Goal: Find specific page/section: Find specific page/section

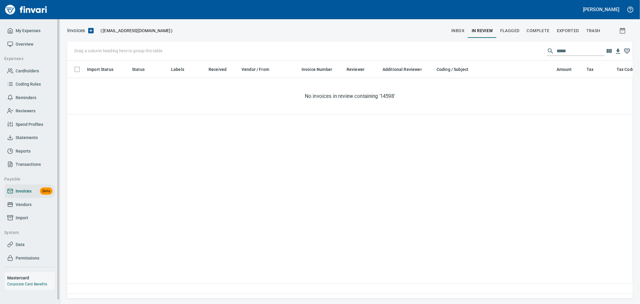
scroll to position [227, 560]
click at [23, 68] on span "Cardholders" at bounding box center [27, 71] width 23 height 8
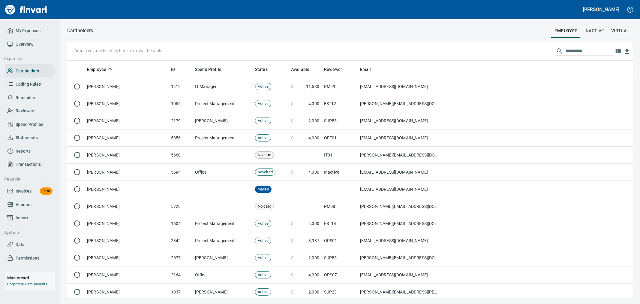
scroll to position [233, 556]
click at [571, 52] on input "text" at bounding box center [590, 51] width 48 height 10
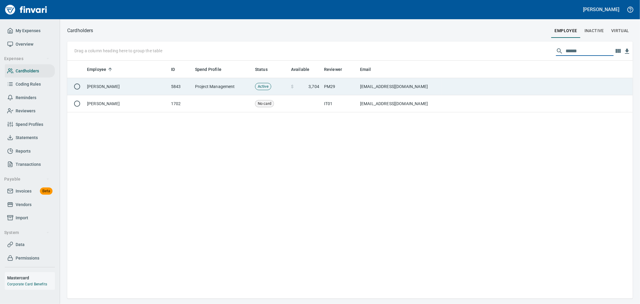
type input "******"
click at [440, 83] on td "[EMAIL_ADDRESS][DOMAIN_NAME]" at bounding box center [400, 86] width 84 height 17
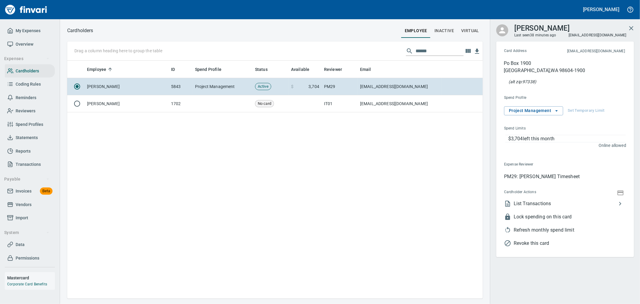
scroll to position [233, 410]
click at [536, 203] on span "List Transactions" at bounding box center [565, 204] width 103 height 7
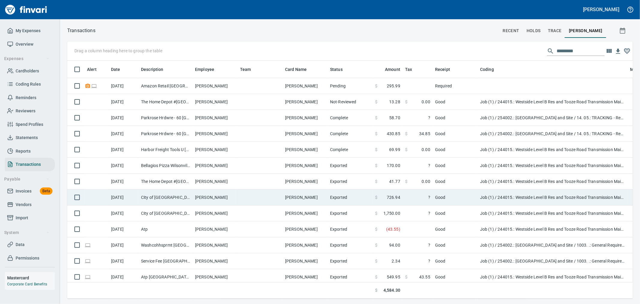
scroll to position [227, 556]
